Goal: Information Seeking & Learning: Stay updated

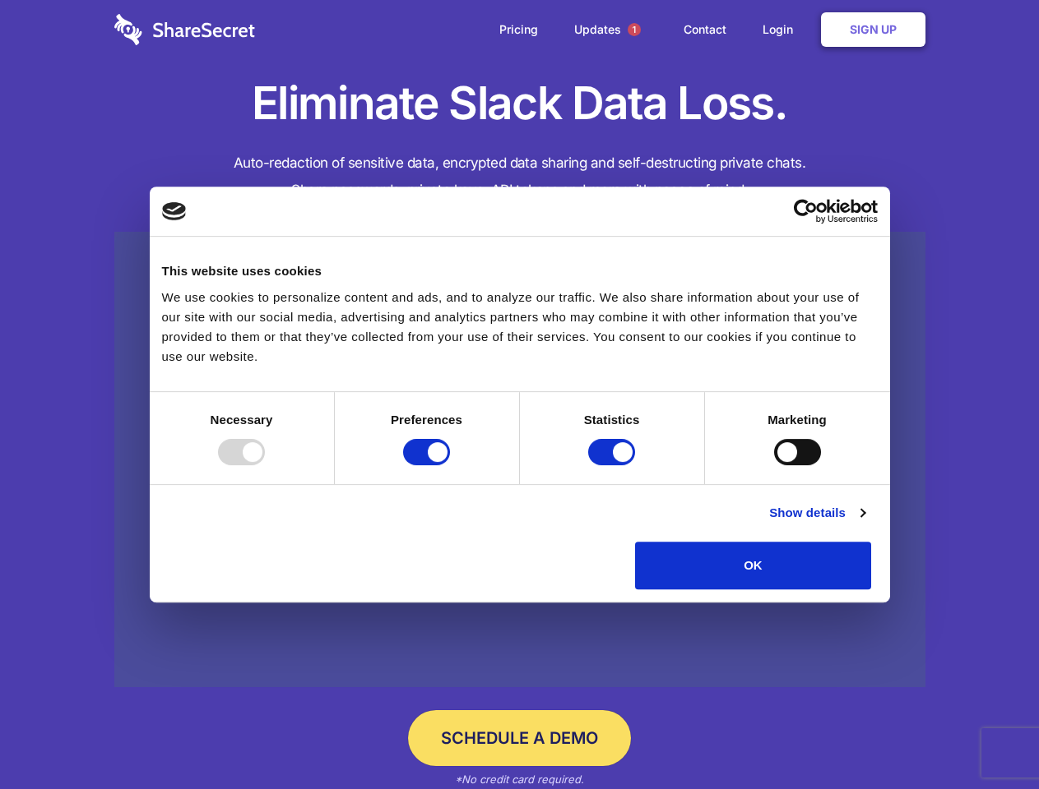
click at [265, 465] on div at bounding box center [241, 452] width 47 height 26
click at [450, 465] on input "Preferences" at bounding box center [426, 452] width 47 height 26
checkbox input "false"
click at [613, 465] on input "Statistics" at bounding box center [611, 452] width 47 height 26
checkbox input "false"
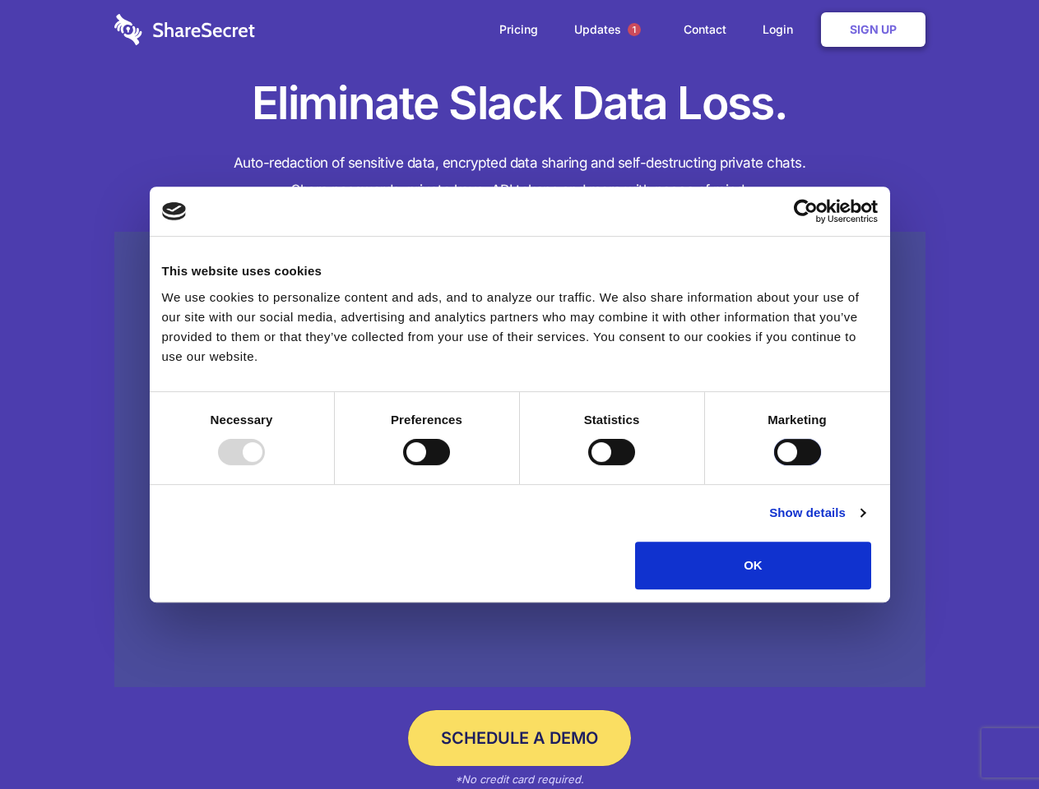
click at [774, 465] on input "Marketing" at bounding box center [797, 452] width 47 height 26
checkbox input "true"
click at [864, 523] on link "Show details" at bounding box center [816, 513] width 95 height 20
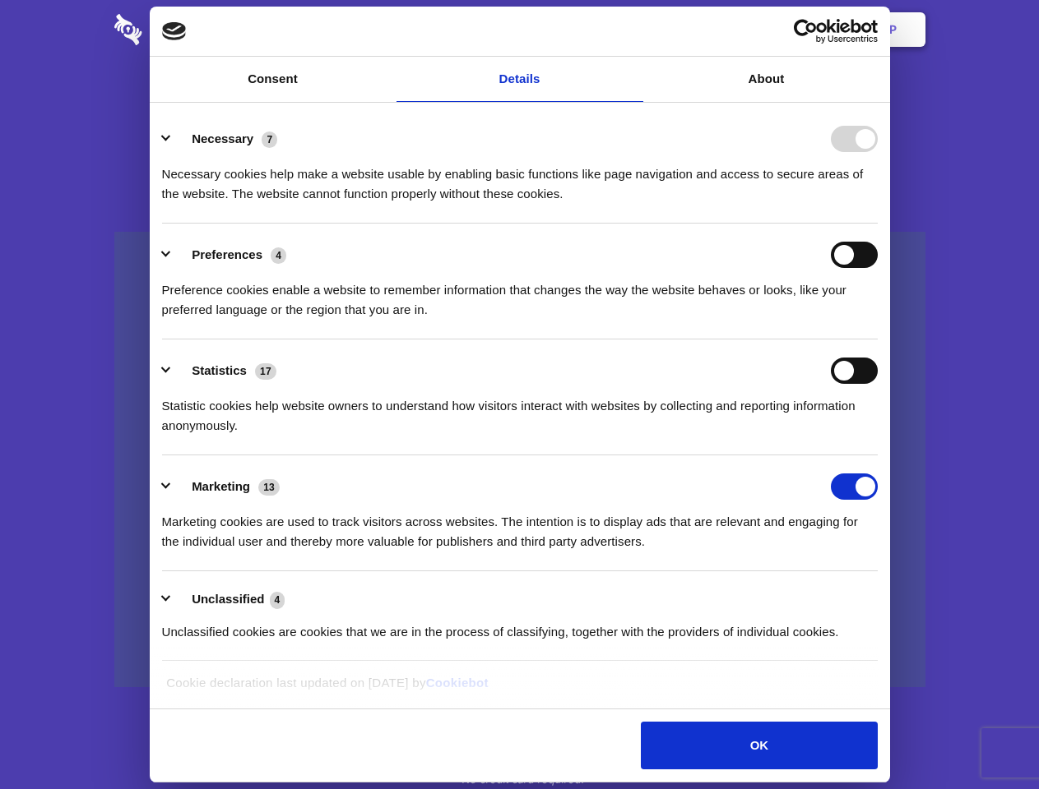
click at [877, 436] on div "Statistic cookies help website owners to understand how visitors interact with …" at bounding box center [519, 410] width 715 height 52
click at [633, 30] on span "1" at bounding box center [633, 29] width 13 height 13
